Goal: Find specific page/section: Find specific page/section

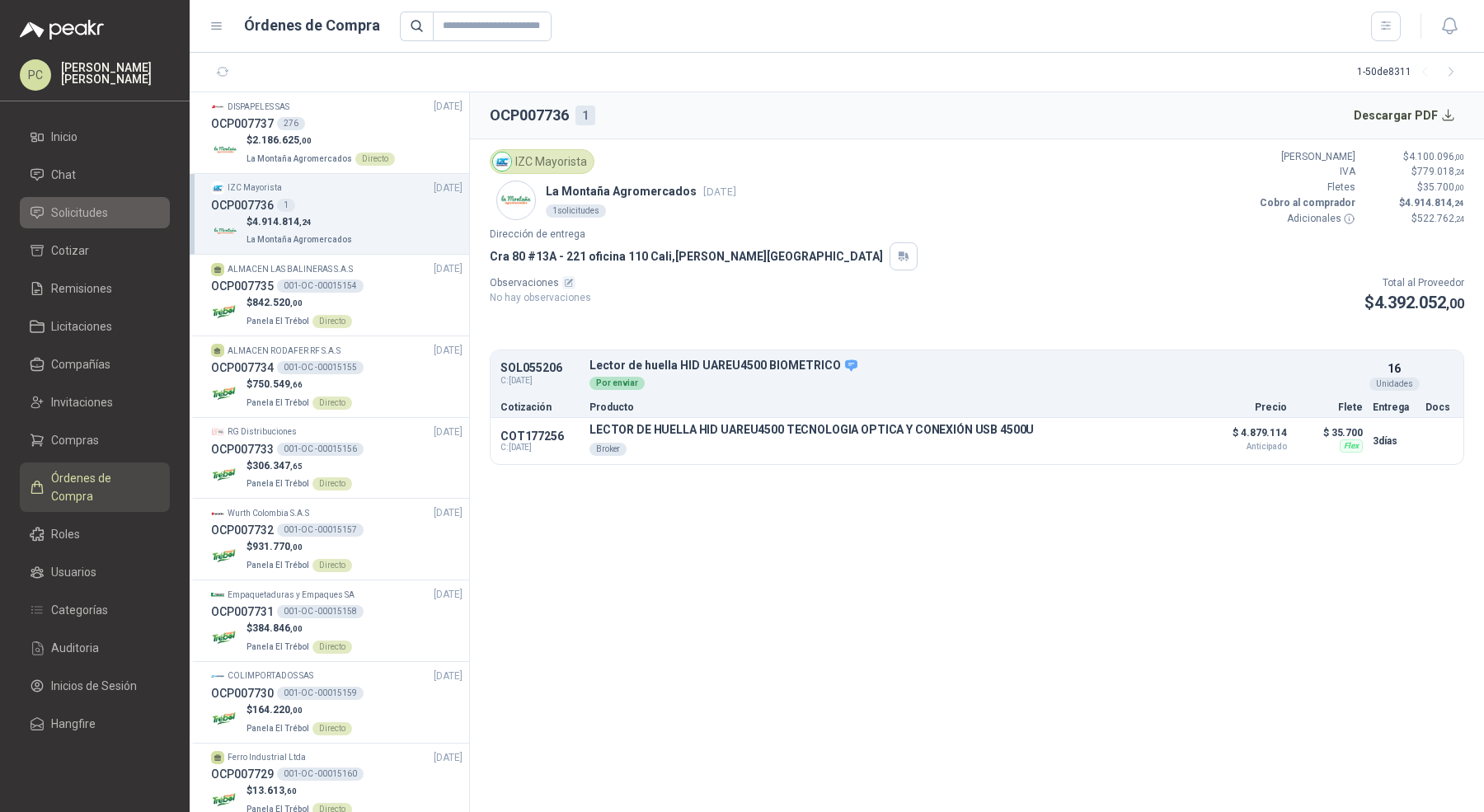
scroll to position [8, 0]
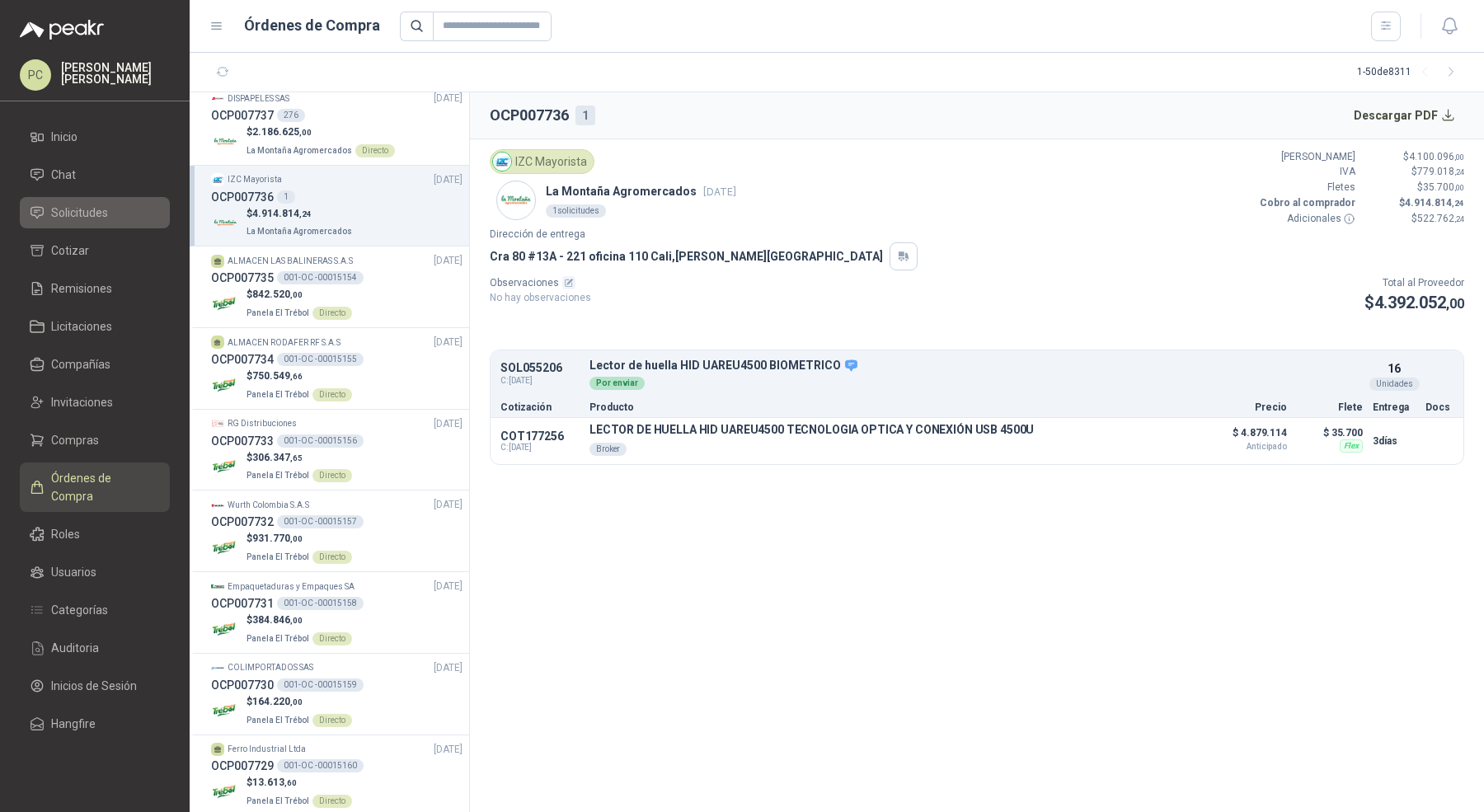
click at [115, 217] on li "Solicitudes" at bounding box center [95, 212] width 130 height 18
